Goal: Task Accomplishment & Management: Use online tool/utility

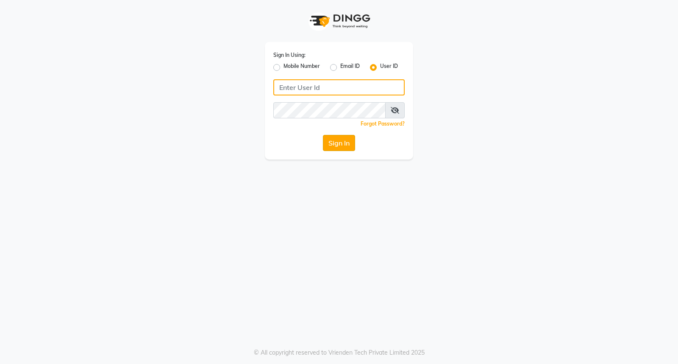
type input "thesalon123"
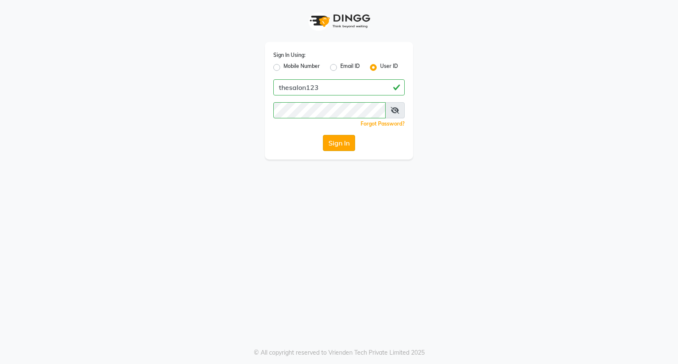
click at [341, 142] on button "Sign In" at bounding box center [339, 143] width 32 height 16
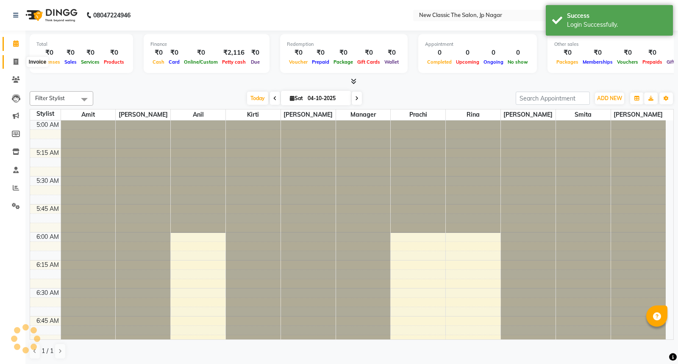
scroll to position [112, 0]
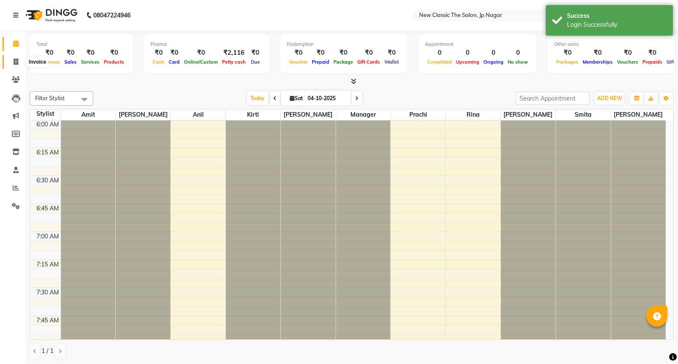
click at [15, 61] on icon at bounding box center [16, 62] width 5 height 6
select select "service"
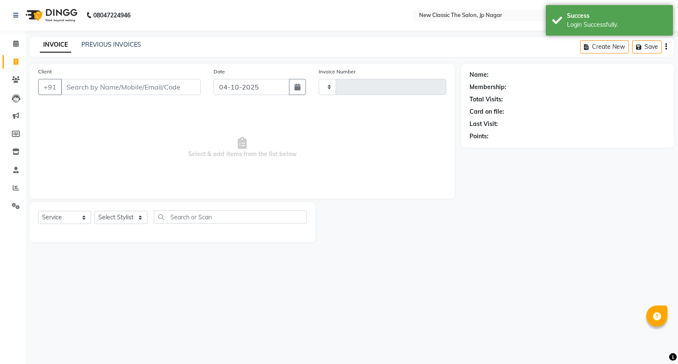
type input "4110"
select select "4678"
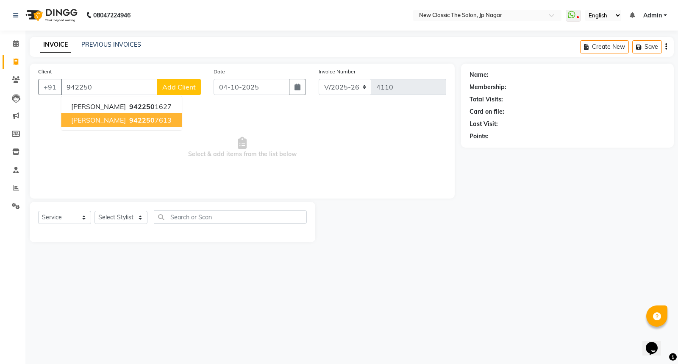
click at [129, 117] on span "942250" at bounding box center [141, 120] width 25 height 8
type input "9422507613"
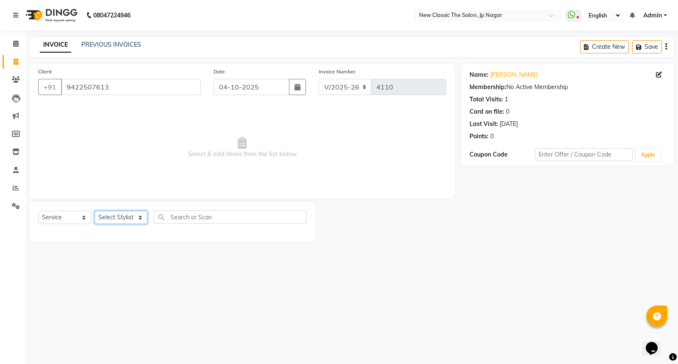
click at [110, 217] on select "Select Stylist Amit [PERSON_NAME] [PERSON_NAME] [PERSON_NAME] Manager [PERSON_N…" at bounding box center [121, 217] width 53 height 13
select select "27780"
click at [95, 211] on select "Select Stylist Amit [PERSON_NAME] [PERSON_NAME] [PERSON_NAME] Manager [PERSON_N…" at bounding box center [121, 217] width 53 height 13
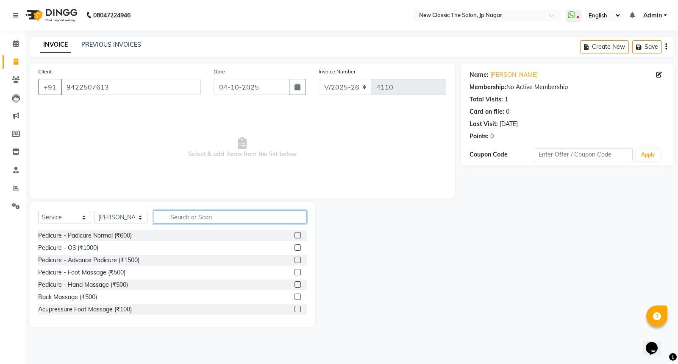
click at [200, 219] on input "text" at bounding box center [230, 216] width 153 height 13
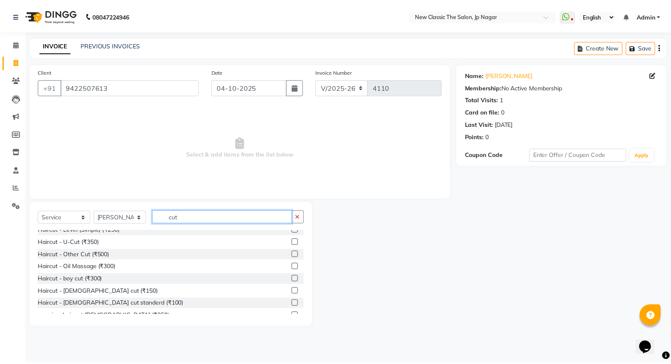
scroll to position [75, 0]
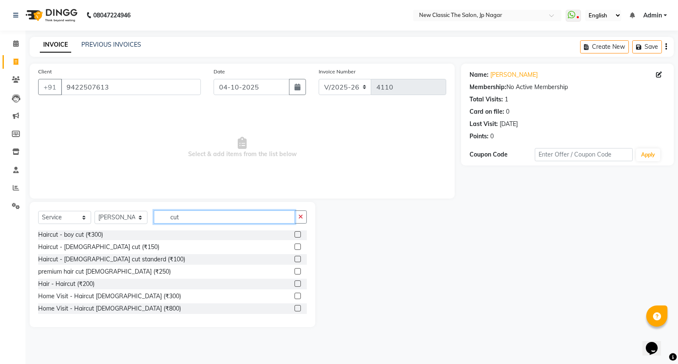
type input "cut"
click at [295, 245] on label at bounding box center [298, 246] width 6 height 6
click at [295, 245] on input "checkbox" at bounding box center [298, 247] width 6 height 6
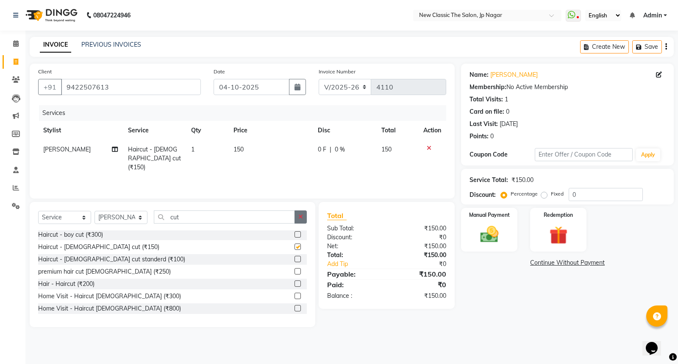
checkbox input "false"
click at [300, 218] on icon "button" at bounding box center [300, 217] width 5 height 6
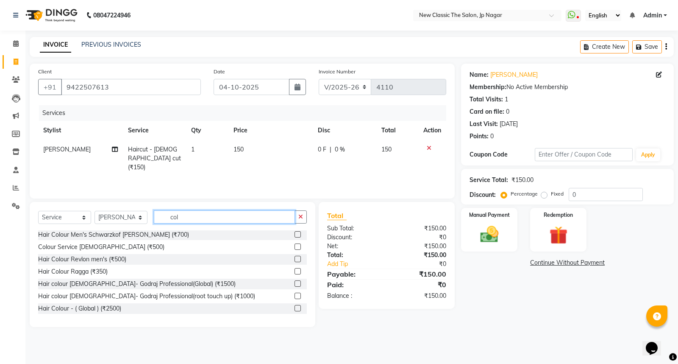
type input "col"
click at [295, 235] on label at bounding box center [298, 234] width 6 height 6
click at [295, 235] on input "checkbox" at bounding box center [298, 235] width 6 height 6
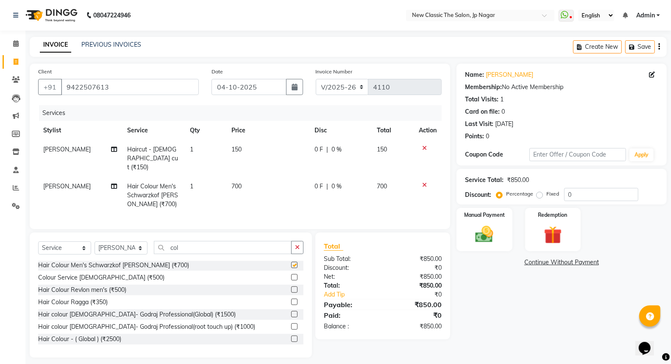
checkbox input "false"
click at [570, 16] on span at bounding box center [566, 16] width 15 height 12
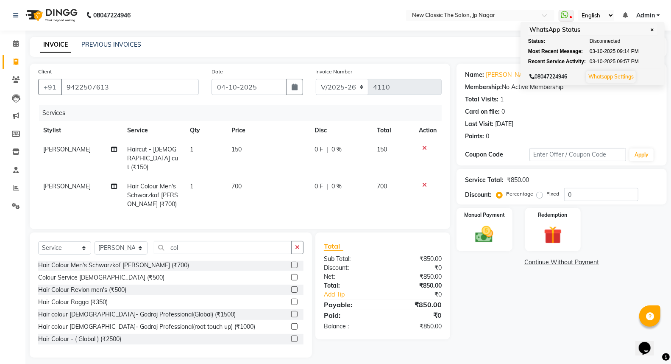
click at [499, 53] on div "INVOICE PREVIOUS INVOICES Create New Save" at bounding box center [348, 47] width 637 height 20
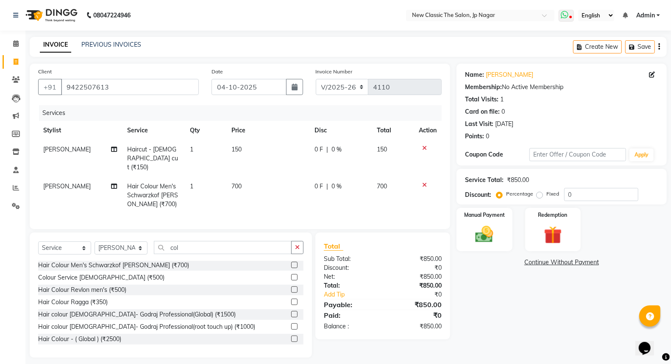
click at [563, 14] on icon at bounding box center [565, 15] width 8 height 8
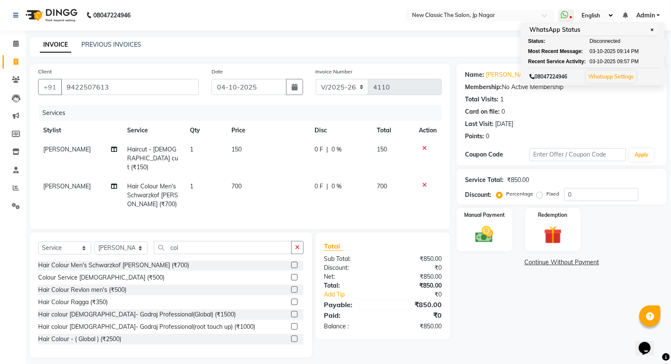
drag, startPoint x: 607, startPoint y: 77, endPoint x: 413, endPoint y: 69, distance: 194.3
click at [608, 77] on link "Whatsapp Settings" at bounding box center [610, 76] width 45 height 6
click at [483, 234] on img at bounding box center [484, 234] width 30 height 22
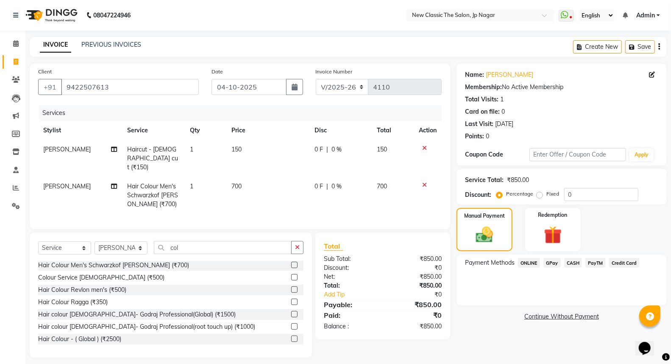
click at [594, 260] on span "PayTM" at bounding box center [595, 263] width 20 height 10
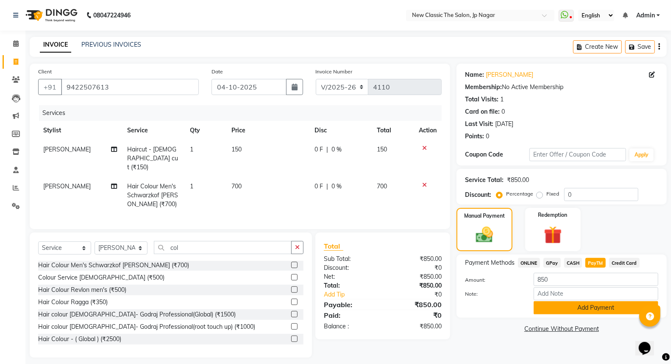
click at [596, 304] on button "Add Payment" at bounding box center [596, 307] width 125 height 13
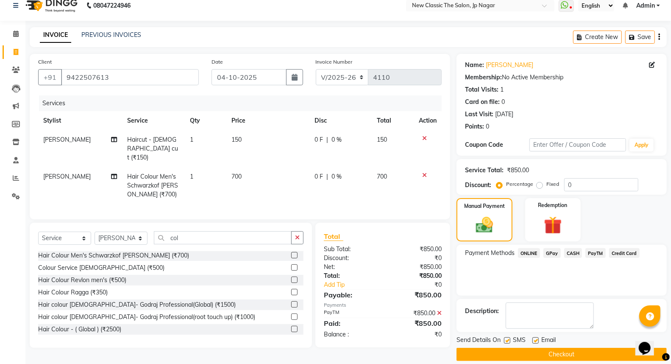
scroll to position [19, 0]
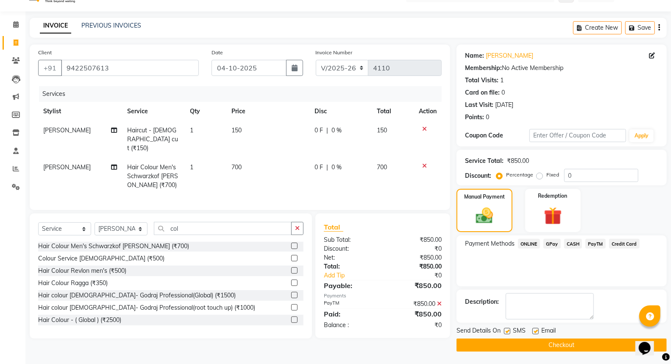
click at [566, 345] on button "Checkout" at bounding box center [562, 344] width 210 height 13
